Goal: Task Accomplishment & Management: Manage account settings

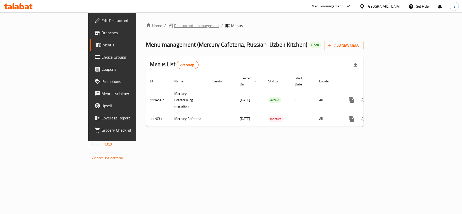
click at [174, 25] on span "Restaurants management" at bounding box center [196, 26] width 45 height 6
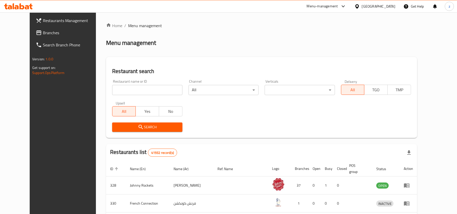
click at [124, 96] on div "Restaurant name or ID Restaurant name or ID" at bounding box center [147, 88] width 76 height 22
click at [123, 90] on input "search" at bounding box center [147, 90] width 70 height 10
paste input "605986"
type input "605986"
click button "Search" at bounding box center [147, 127] width 70 height 9
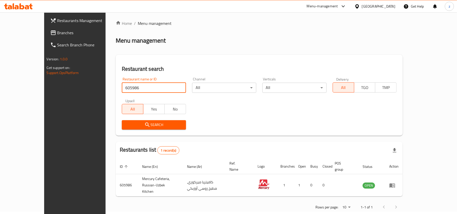
scroll to position [3, 0]
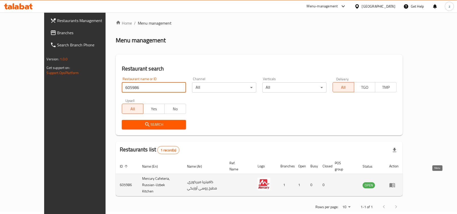
click at [399, 182] on link "enhanced table" at bounding box center [393, 185] width 9 height 6
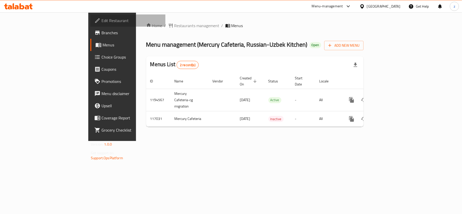
click at [101, 21] on span "Edit Restaurant" at bounding box center [131, 21] width 60 height 6
